Goal: Transaction & Acquisition: Purchase product/service

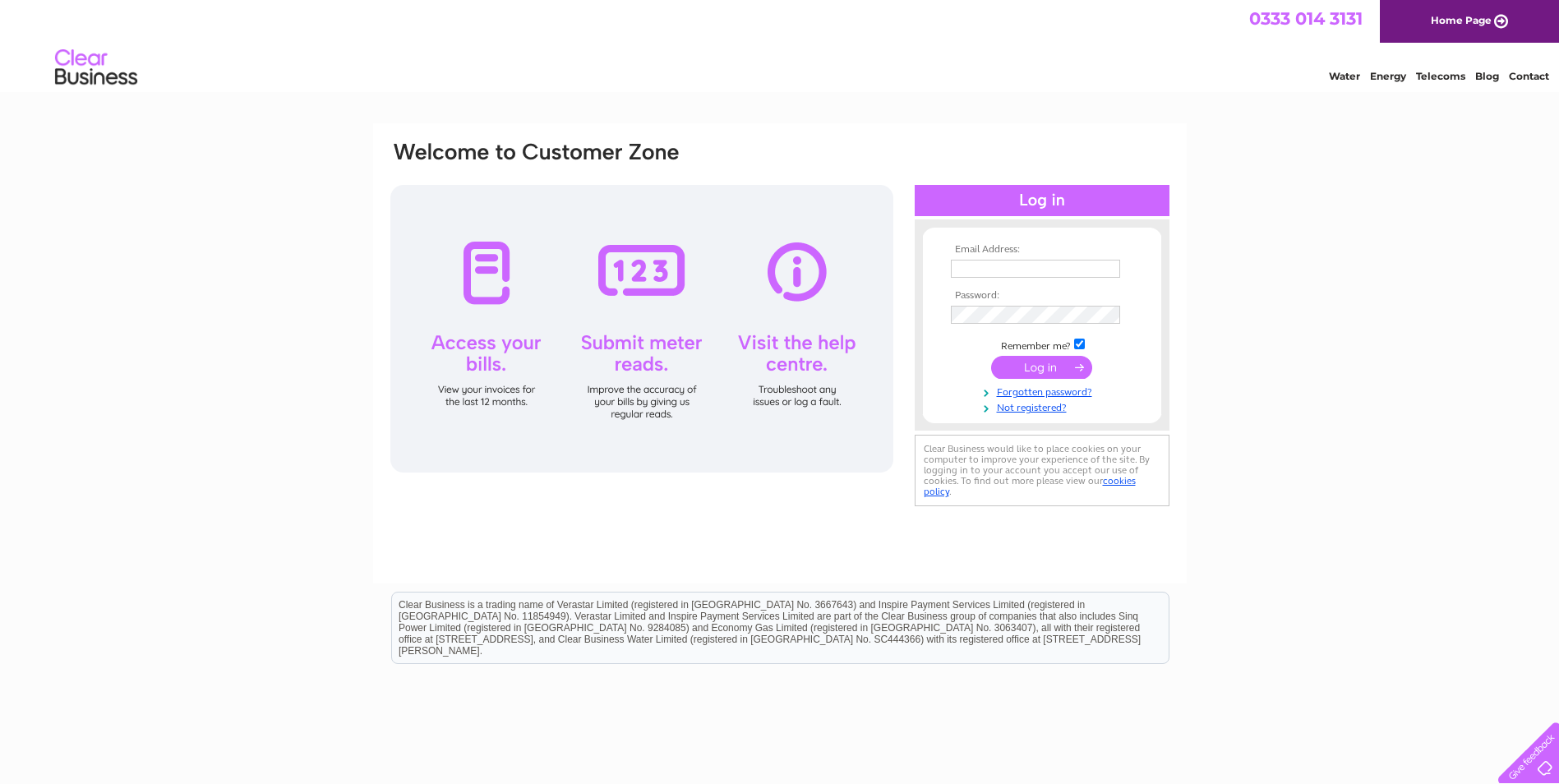
click at [962, 266] on input "text" at bounding box center [1035, 268] width 169 height 19
type input "a.danson@sky.com"
click at [991, 357] on input "submit" at bounding box center [1041, 369] width 101 height 23
click at [1024, 404] on link "Forgotten password?" at bounding box center [1044, 406] width 187 height 16
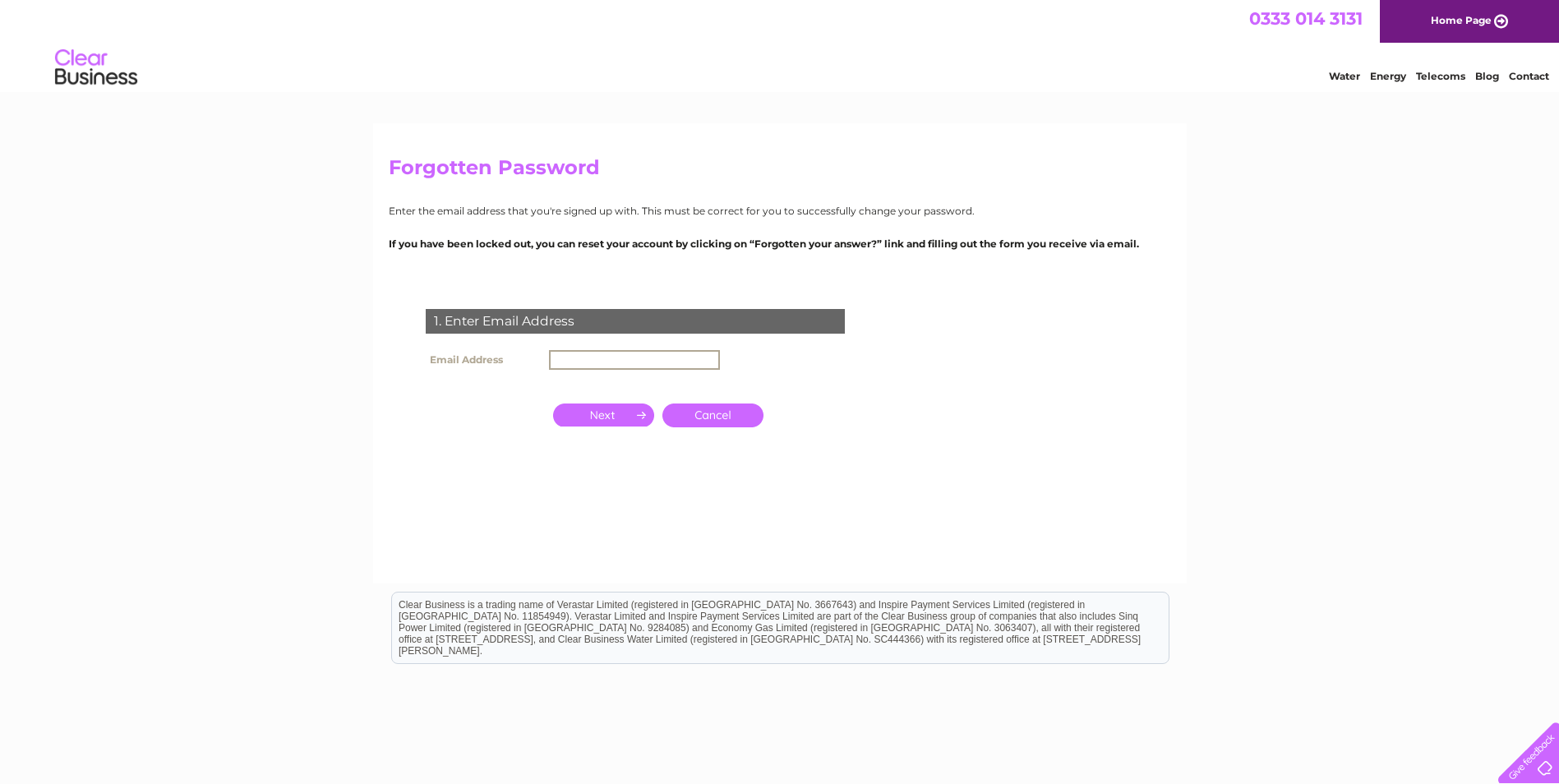
click at [638, 359] on input "text" at bounding box center [634, 359] width 171 height 20
type input "a.danson@sky.com"
click at [608, 412] on input "button" at bounding box center [603, 415] width 101 height 23
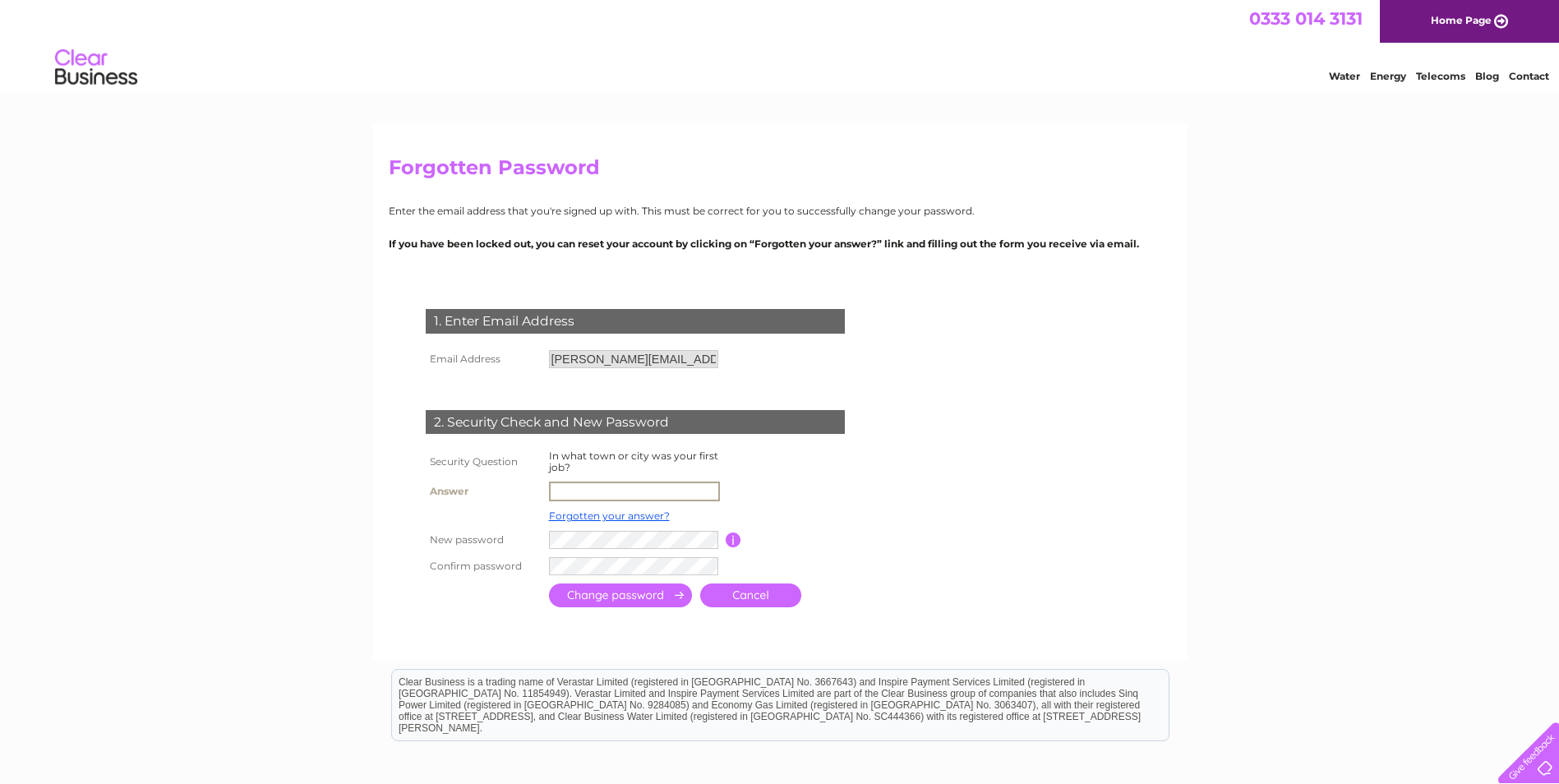
click at [568, 491] on input "text" at bounding box center [634, 491] width 171 height 20
type input "stockport"
click at [660, 598] on input "submit" at bounding box center [620, 595] width 143 height 23
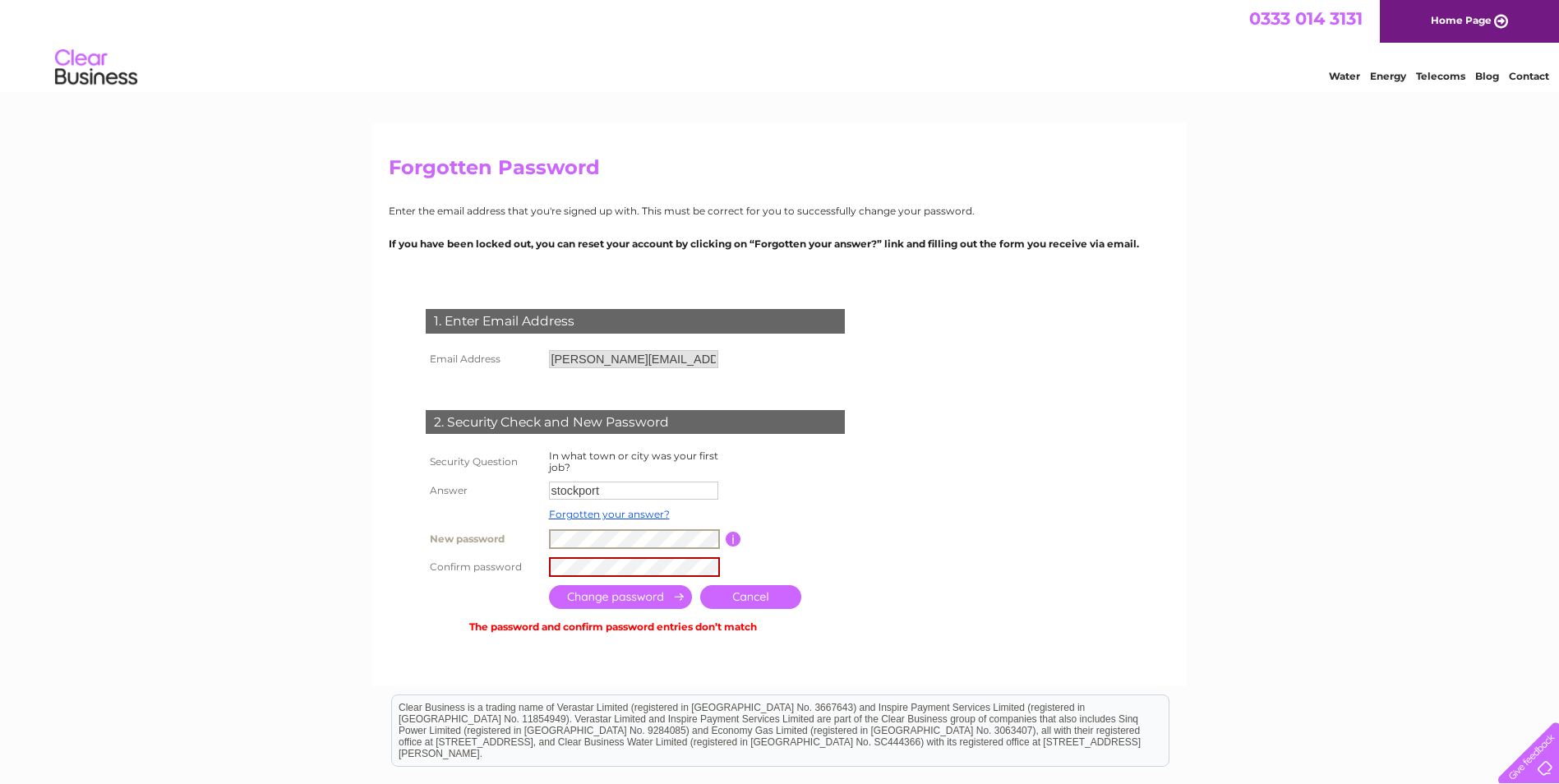
click at [512, 541] on tr "New password Password must be at least 6 characters long" at bounding box center [655, 539] width 467 height 28
click at [525, 564] on tr "Confirm password" at bounding box center [655, 566] width 467 height 28
click at [611, 593] on input "submit" at bounding box center [620, 597] width 143 height 23
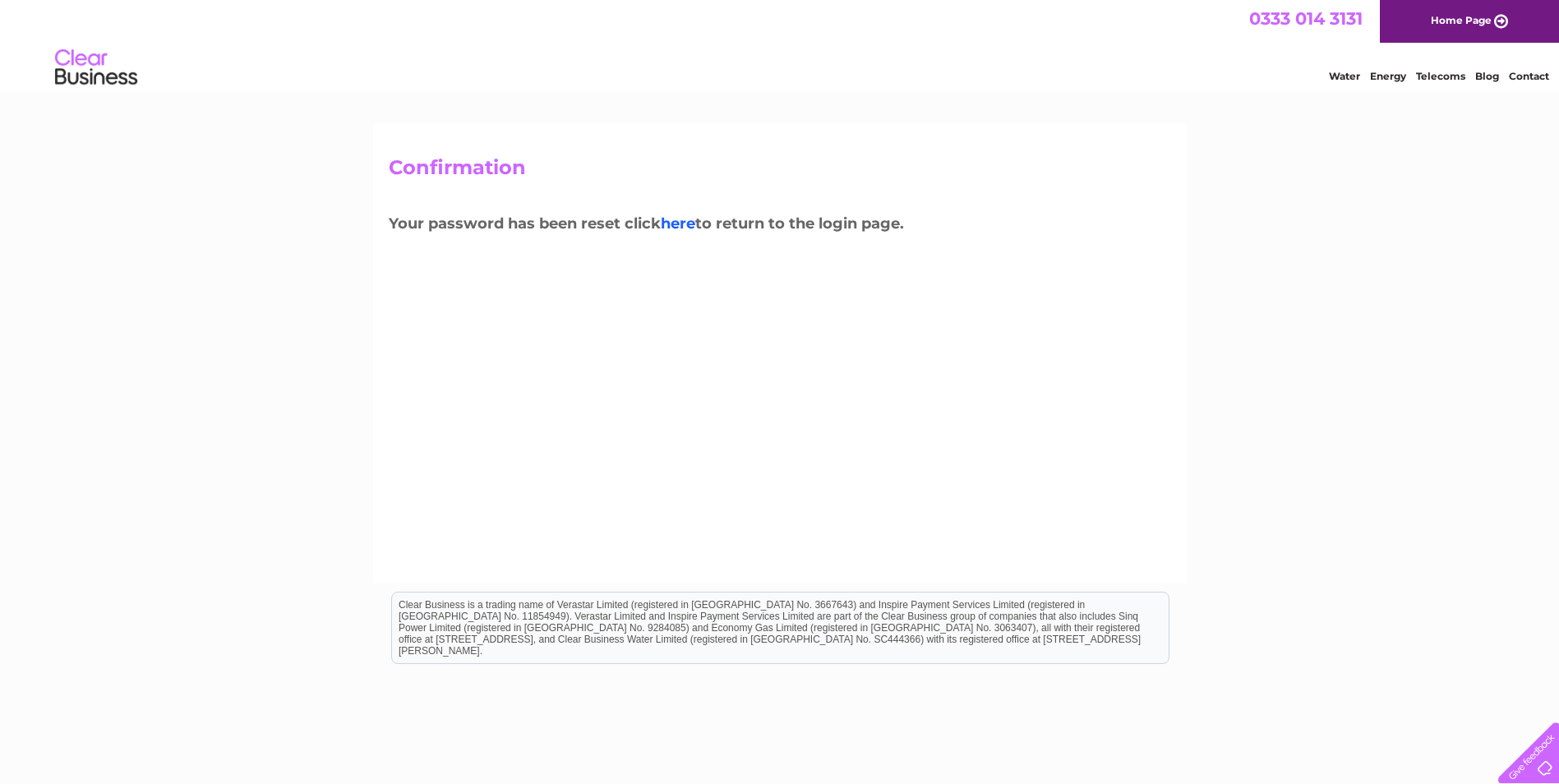
click at [682, 215] on link "here" at bounding box center [677, 224] width 34 height 19
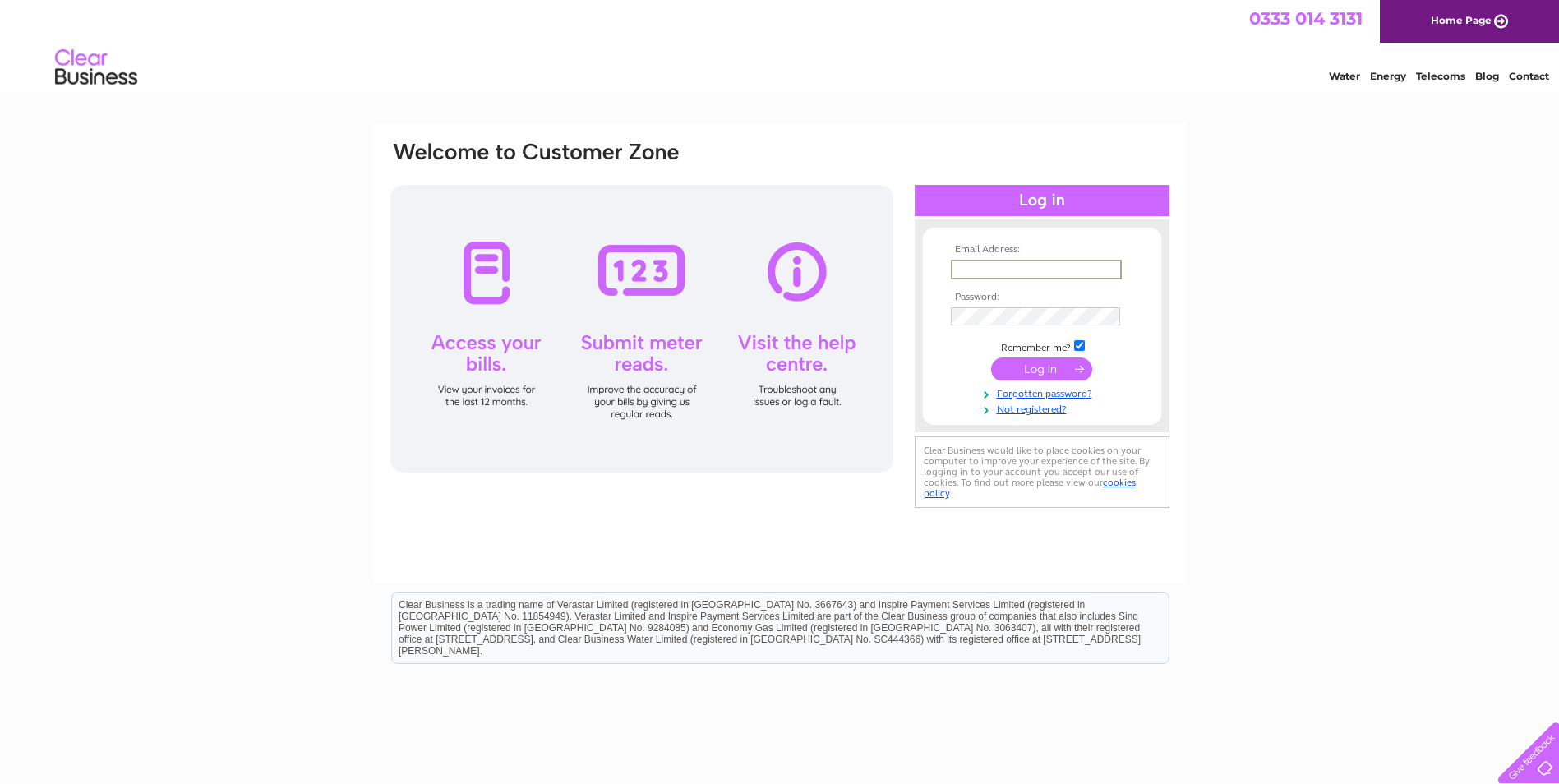
click at [961, 266] on input "text" at bounding box center [1036, 269] width 171 height 20
type input "[PERSON_NAME][EMAIL_ADDRESS][DOMAIN_NAME]"
click at [991, 357] on input "submit" at bounding box center [1041, 369] width 101 height 23
click at [1024, 365] on input "submit" at bounding box center [1041, 367] width 101 height 23
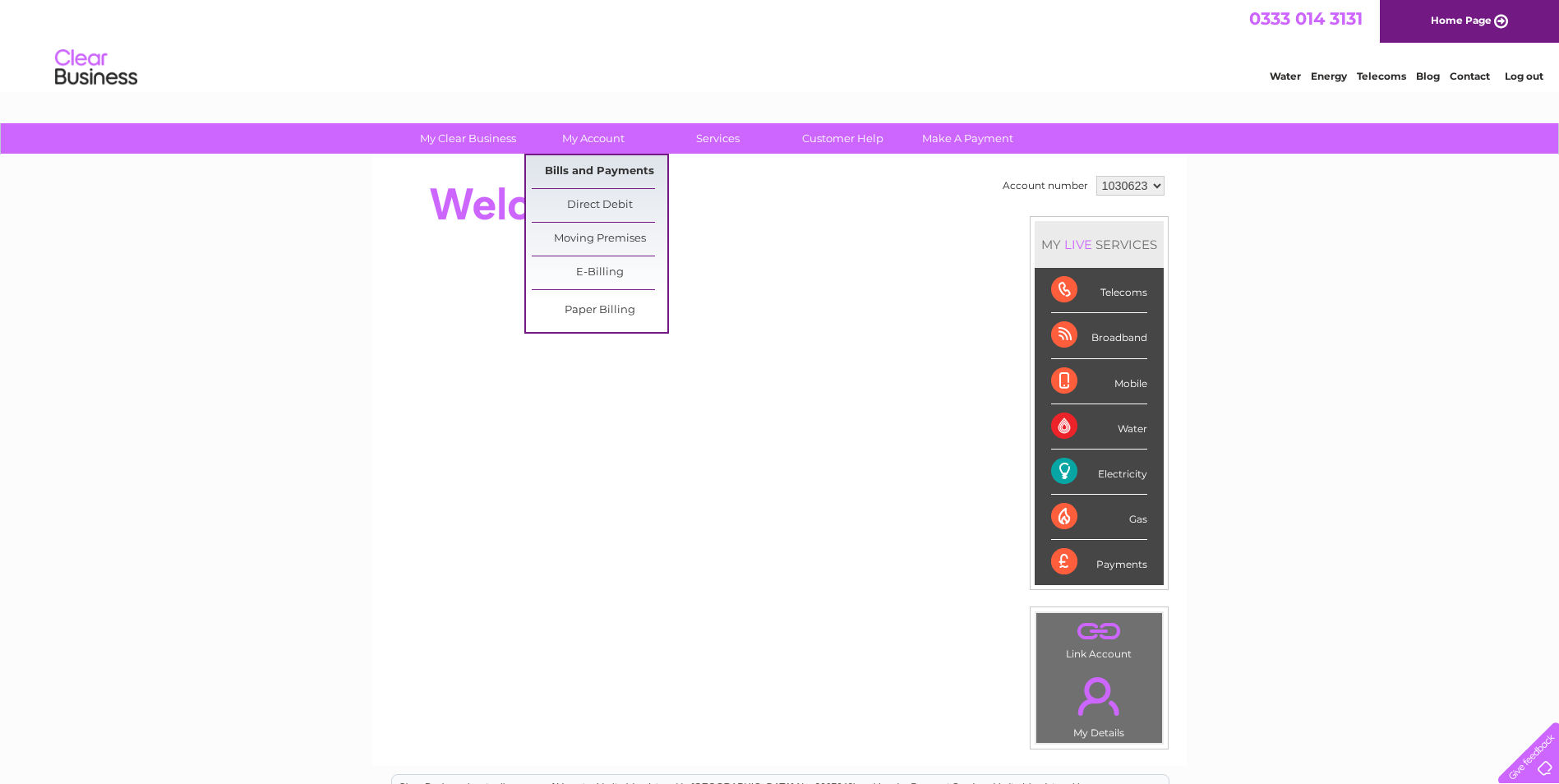
click at [591, 170] on link "Bills and Payments" at bounding box center [599, 172] width 136 height 33
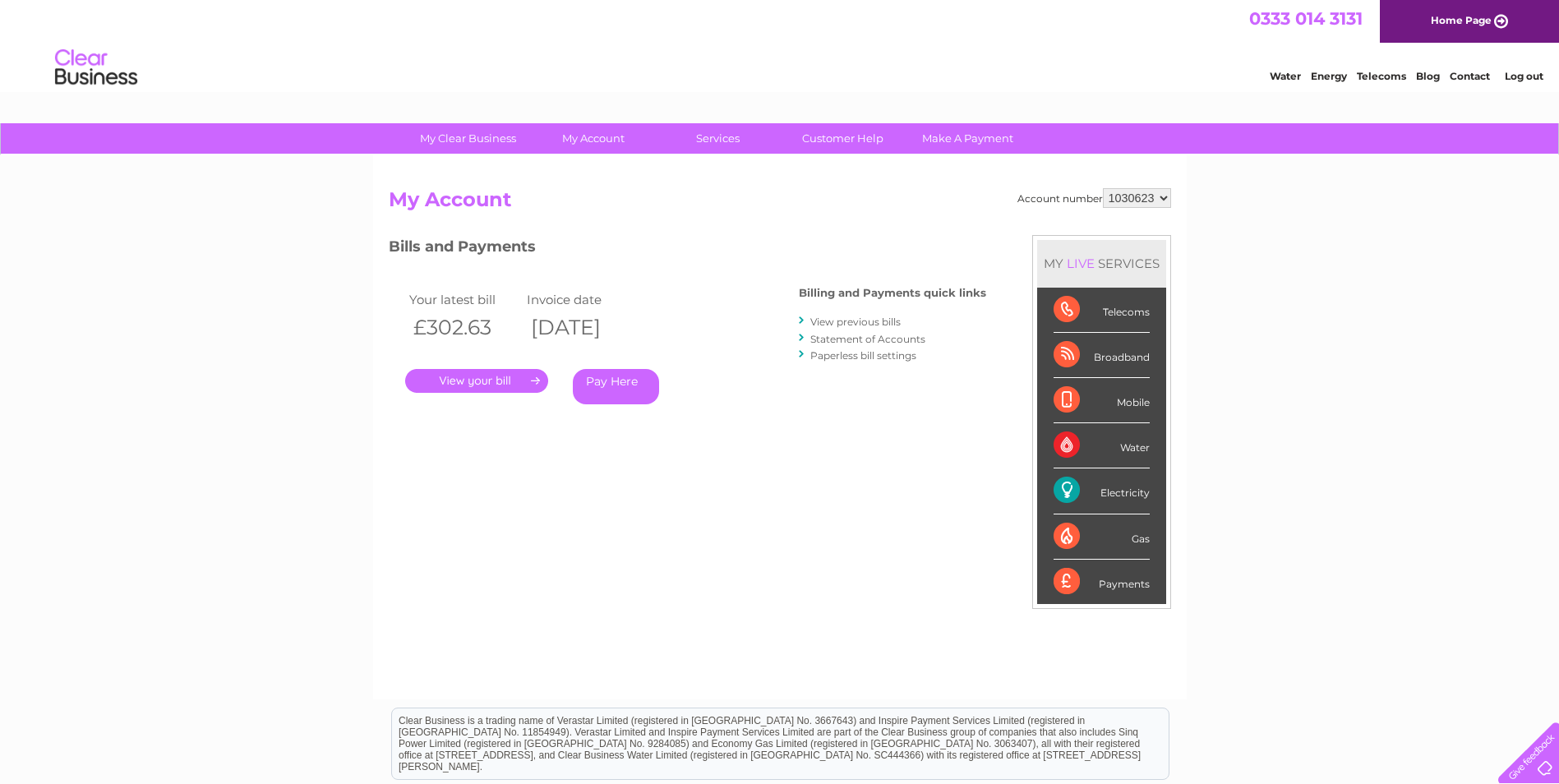
click at [618, 385] on link "Pay Here" at bounding box center [615, 387] width 86 height 35
click at [618, 383] on link "Pay Here" at bounding box center [615, 387] width 86 height 35
click at [624, 382] on link "Pay Here" at bounding box center [615, 387] width 86 height 35
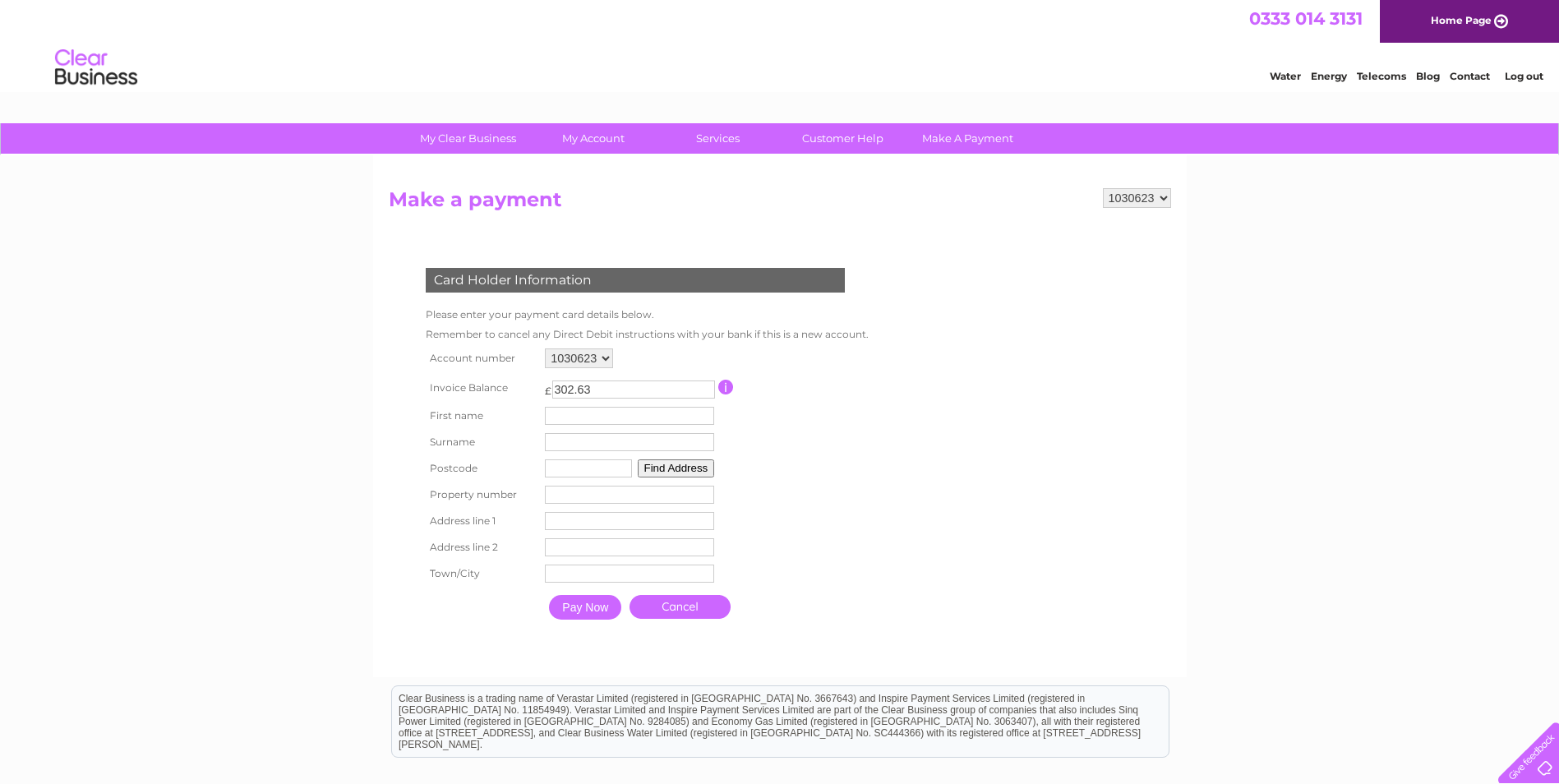
click at [586, 411] on input "text" at bounding box center [629, 415] width 169 height 19
type input "[PERSON_NAME]"
type input "danson"
type input "SK2 6DE"
type input "24 ALDERSGATE ROAD"
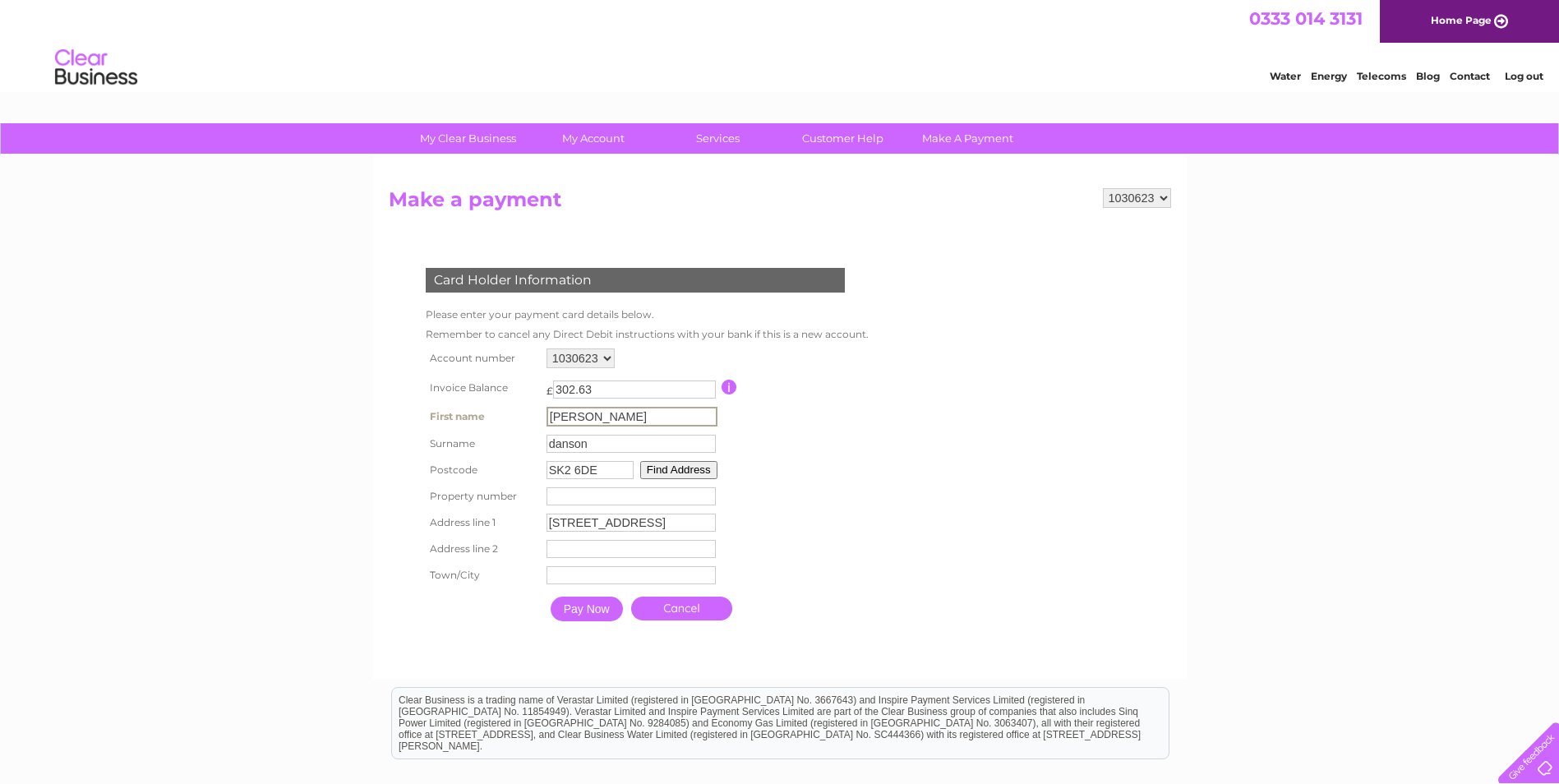
type input "HEAVILEY"
type input "STOCKPORT"
click at [596, 607] on input "Pay Now" at bounding box center [587, 608] width 72 height 24
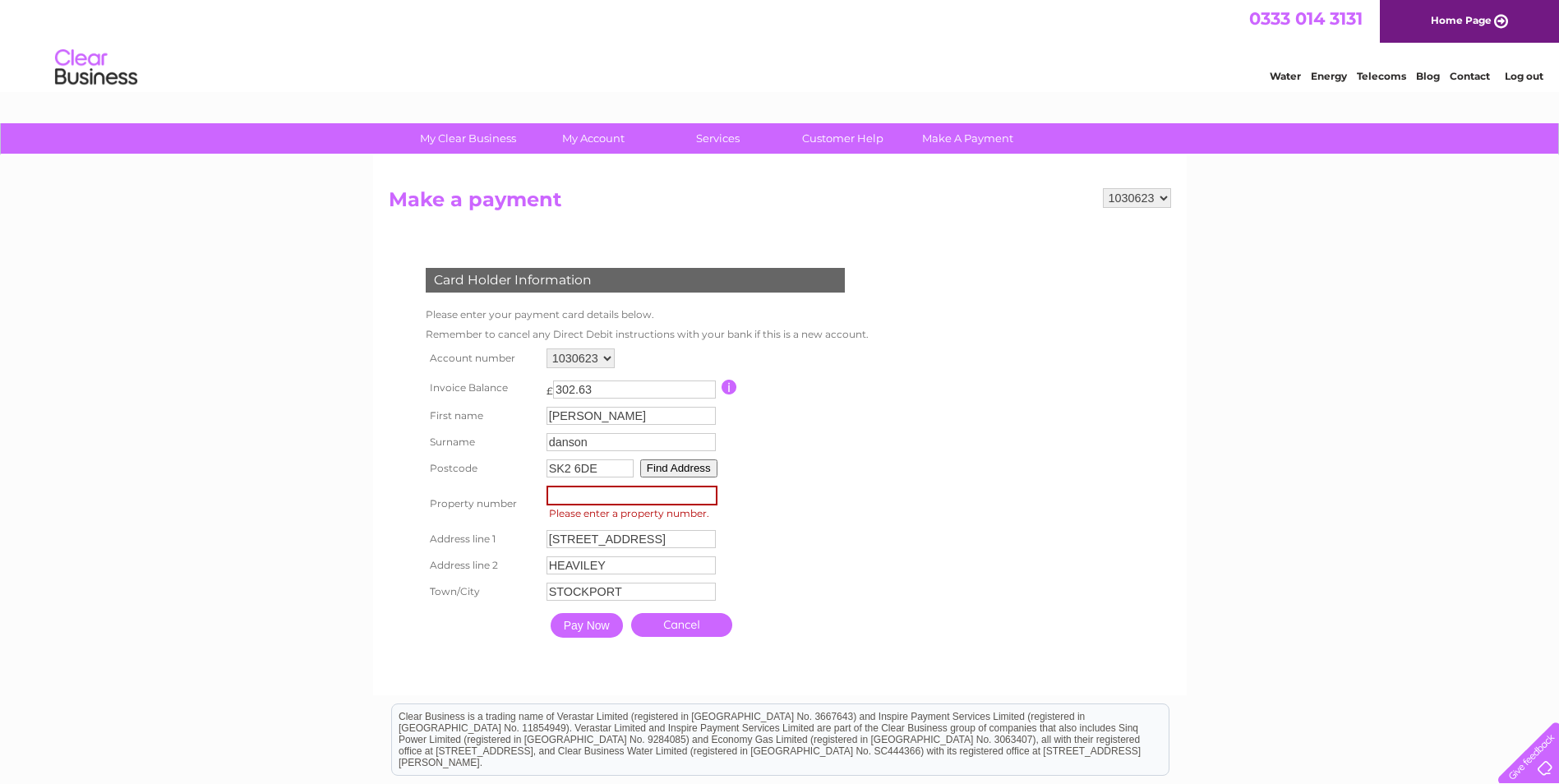
click at [582, 495] on input "number" at bounding box center [632, 495] width 171 height 20
type input "52"
drag, startPoint x: 680, startPoint y: 538, endPoint x: 507, endPoint y: 527, distance: 173.3
click at [507, 527] on tr "Address line 1 24 ALDERSGATE ROAD Address Line One" at bounding box center [646, 538] width 448 height 28
type input "HIGHER HILLGATE"
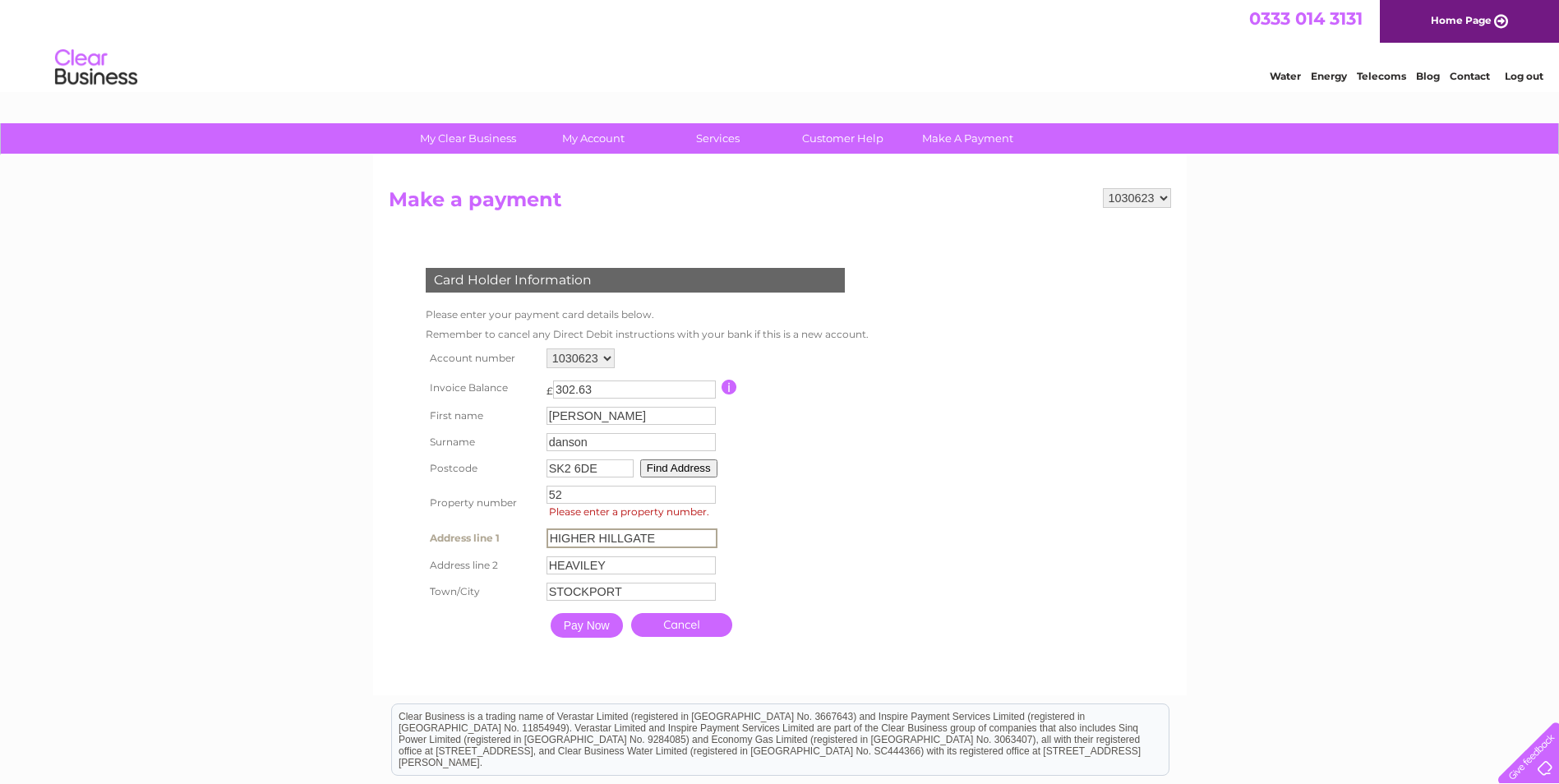
click at [873, 557] on div "Card Holder Information Please enter your payment card details below. Remember …" at bounding box center [639, 447] width 500 height 393
drag, startPoint x: 638, startPoint y: 564, endPoint x: 502, endPoint y: 562, distance: 136.0
click at [502, 562] on tr "Address line 2 HEAVILEY Address Line Two" at bounding box center [646, 564] width 448 height 28
type input "STCKPORT"
drag, startPoint x: 652, startPoint y: 536, endPoint x: 504, endPoint y: 539, distance: 148.0
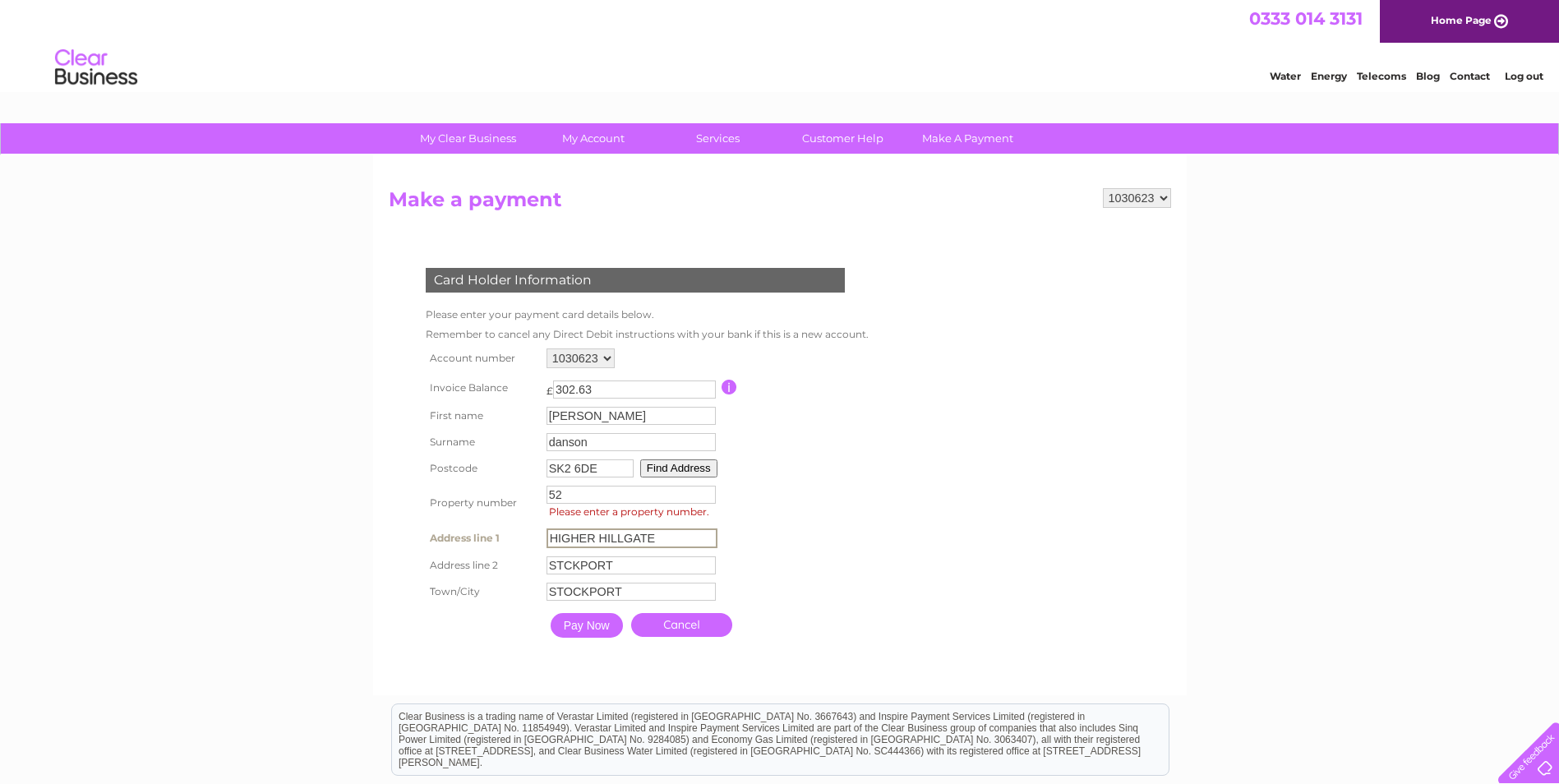
click at [504, 539] on tr "Address line 1 HIGHER HILLGATE Address Line One" at bounding box center [646, 538] width 448 height 28
type input "24 ALDERSGATE ROAD"
drag, startPoint x: 565, startPoint y: 491, endPoint x: 499, endPoint y: 493, distance: 66.0
click at [499, 493] on tr "Property number 52 Property Number Please enter a property number." at bounding box center [644, 503] width 443 height 43
type input "24"
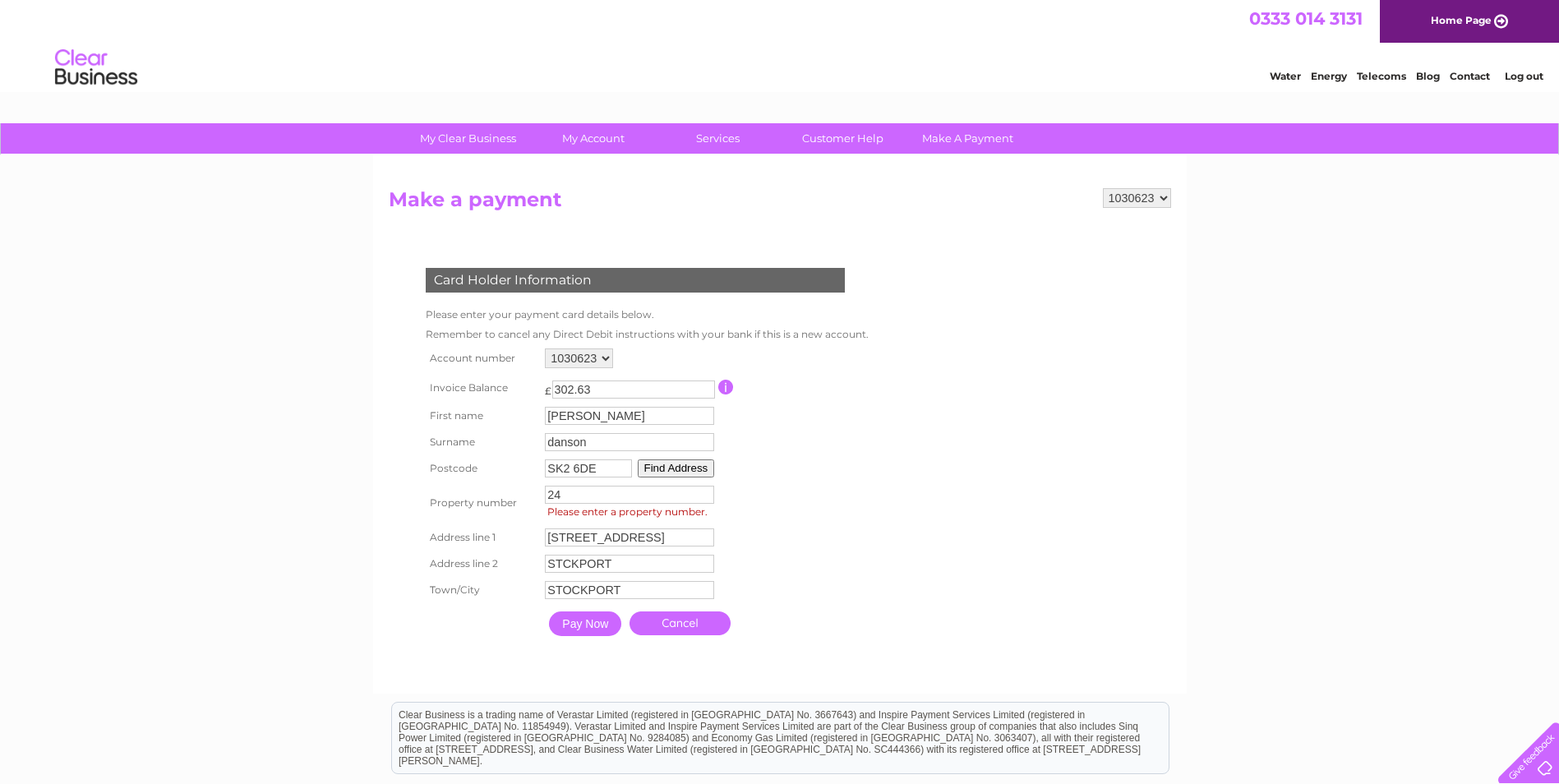
click at [587, 622] on input "Pay Now" at bounding box center [585, 623] width 72 height 24
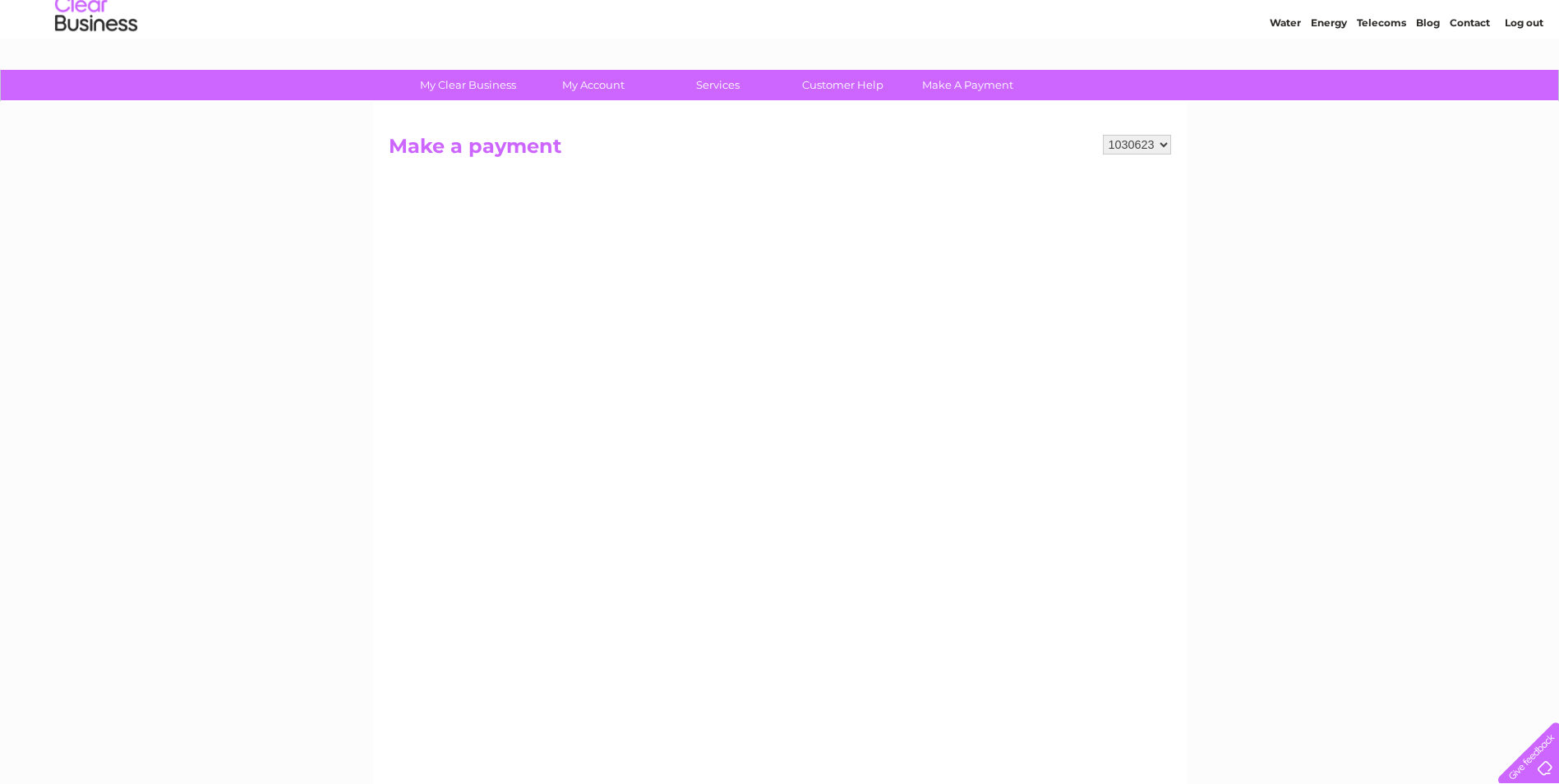
scroll to position [82, 0]
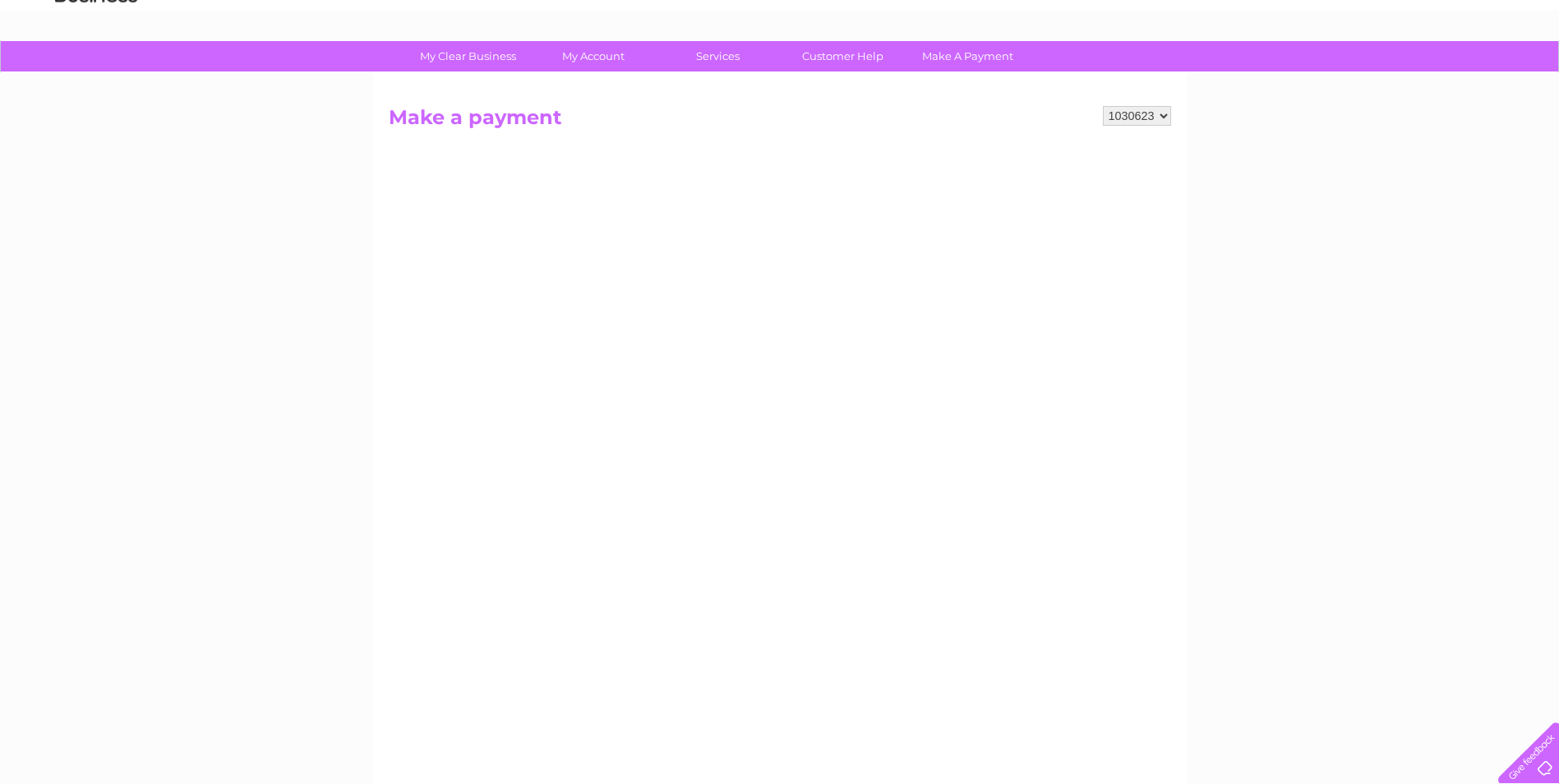
click at [1324, 484] on div "My Clear Business Login Details My Details My Preferences Link Account My Accou…" at bounding box center [780, 616] width 1559 height 1151
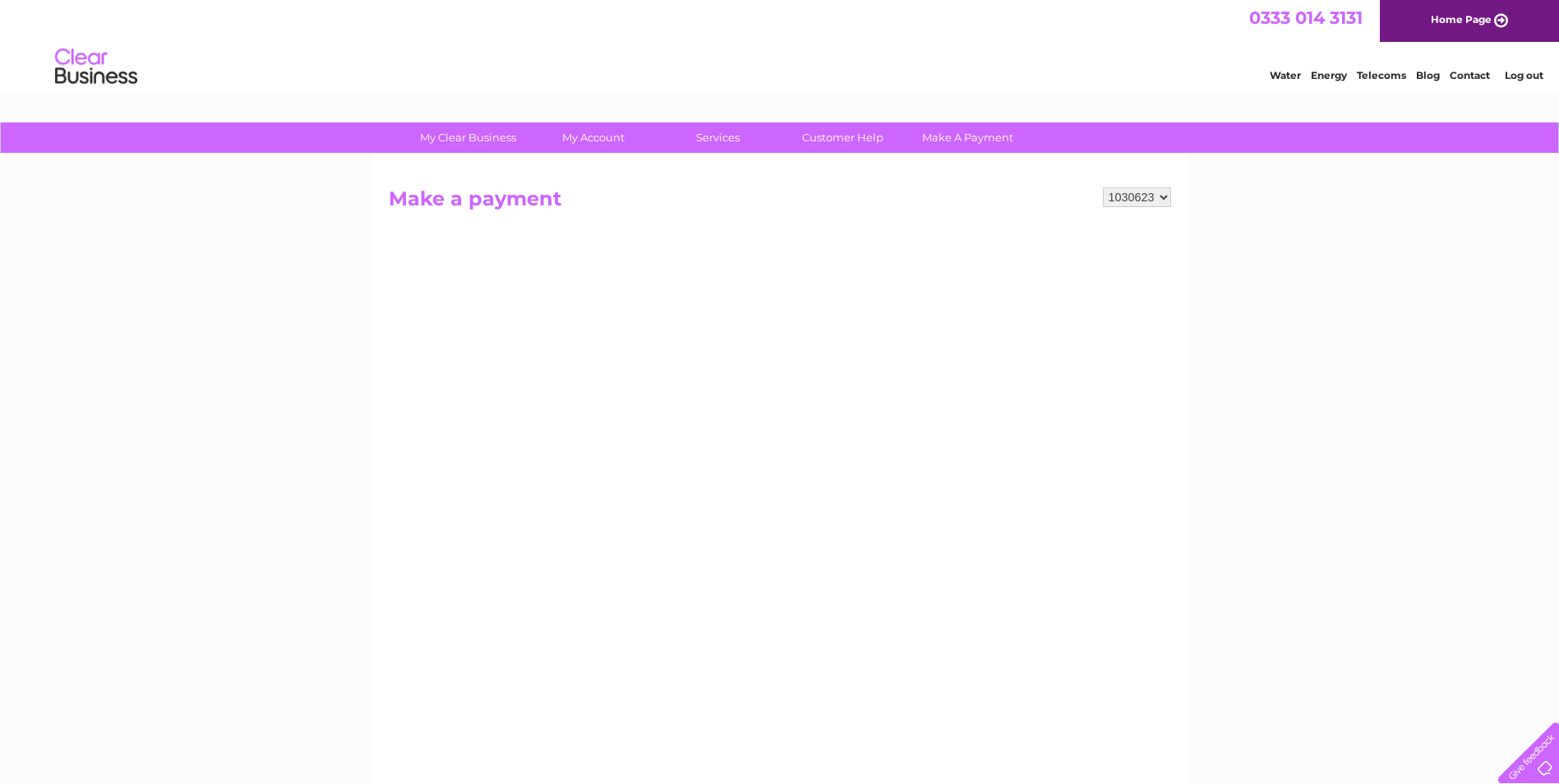
scroll to position [0, 0]
click at [1528, 71] on link "Log out" at bounding box center [1525, 76] width 39 height 13
